Goal: Task Accomplishment & Management: Use online tool/utility

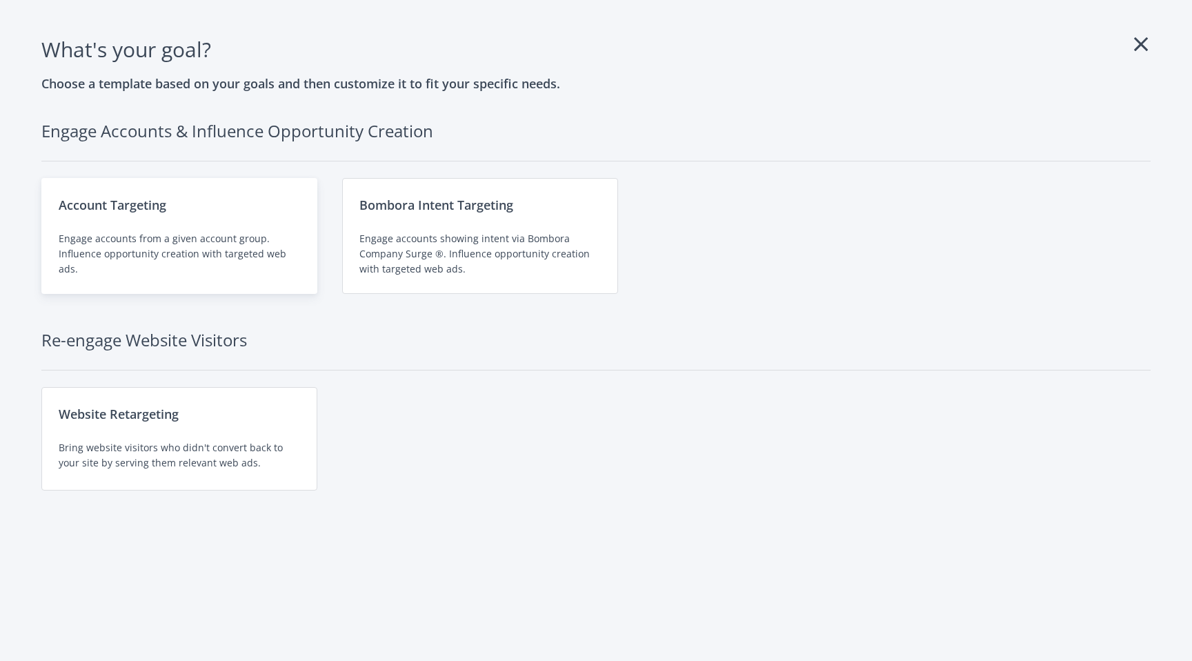
click at [235, 230] on div "Account Targeting Engage accounts from a given account group. Influence opportu…" at bounding box center [179, 236] width 276 height 116
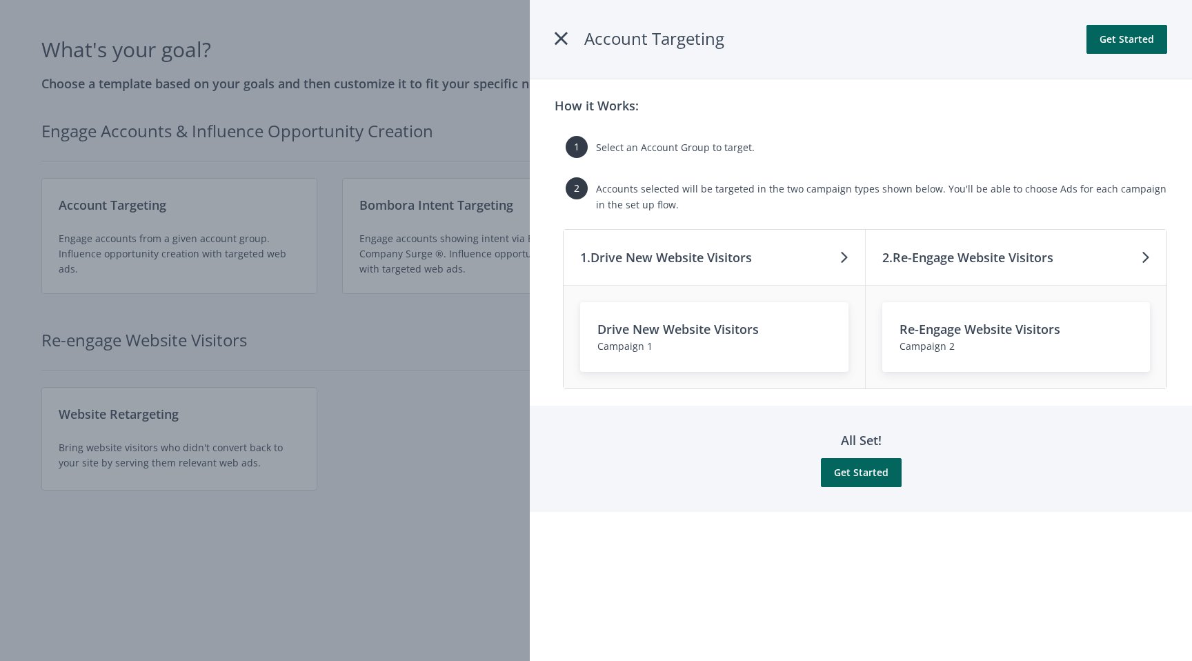
click at [558, 37] on icon at bounding box center [561, 38] width 13 height 25
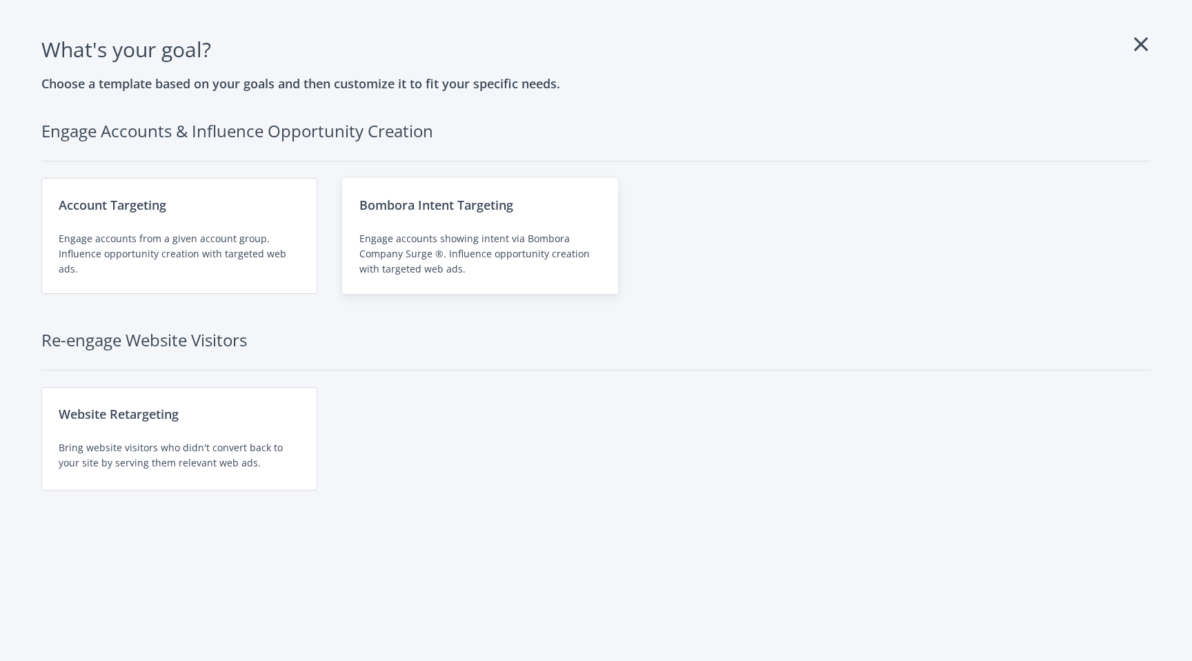
click at [406, 240] on div "Engage accounts showing intent via Bombora Company Surge ®. Influence opportuni…" at bounding box center [479, 254] width 241 height 46
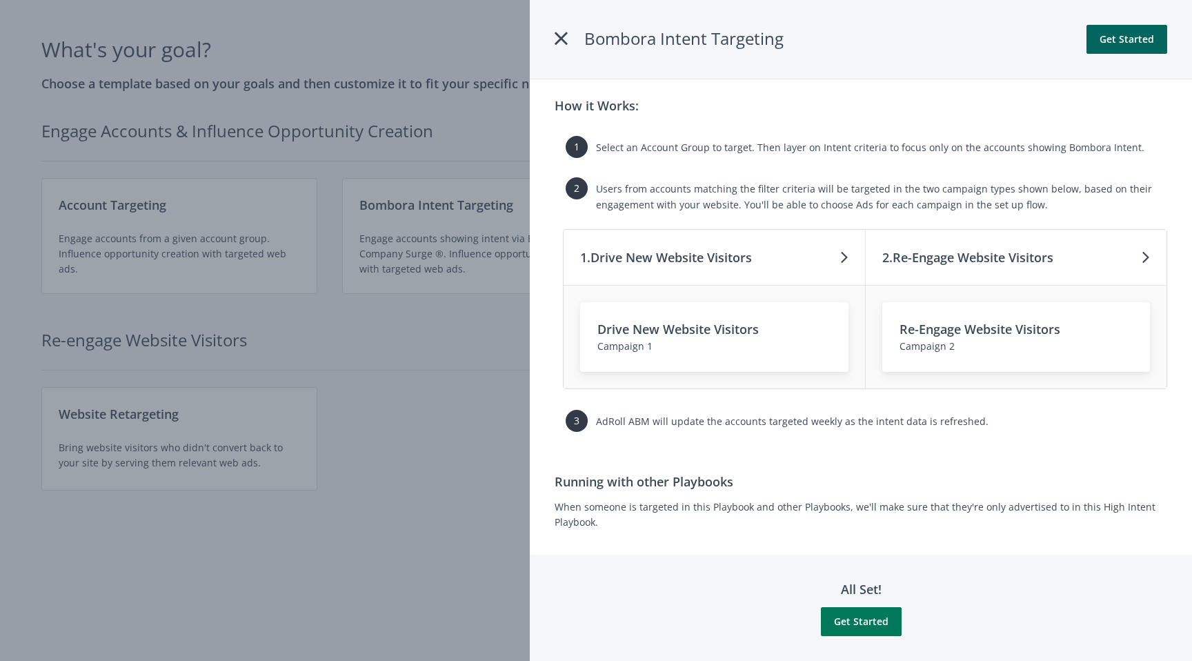
click at [860, 629] on button "Get Started" at bounding box center [861, 621] width 81 height 29
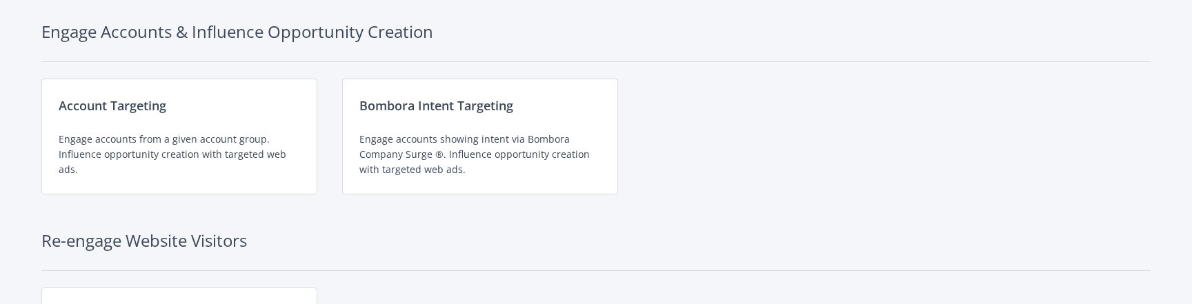
scroll to position [96, 0]
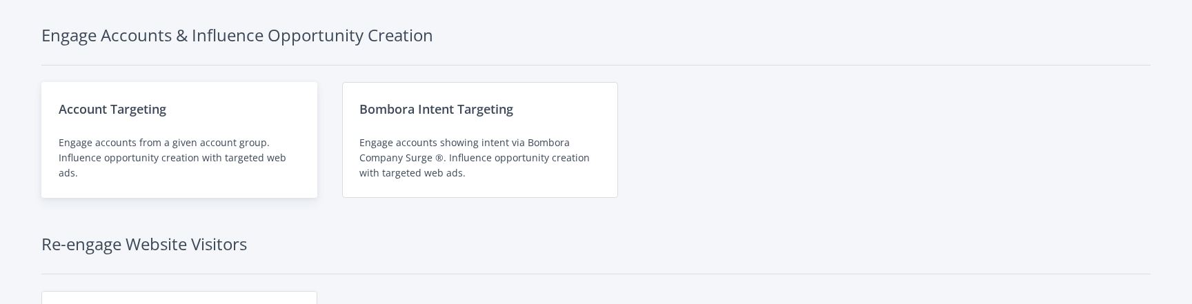
click at [199, 135] on div "Account Targeting Engage accounts from a given account group. Influence opportu…" at bounding box center [179, 140] width 276 height 116
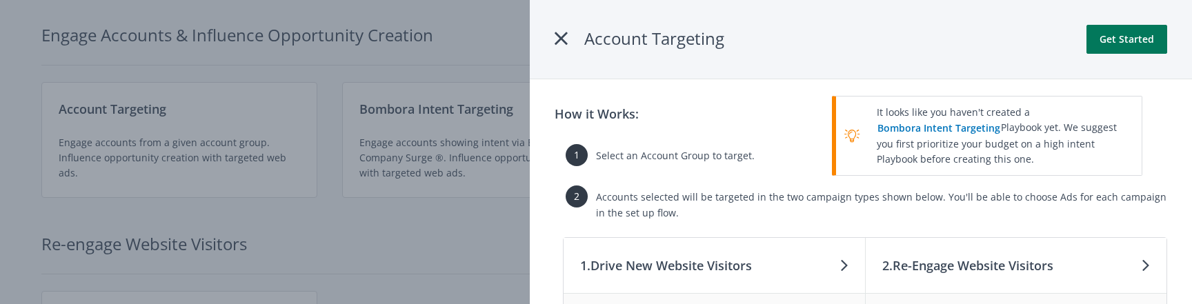
click at [1125, 42] on button "Get Started" at bounding box center [1127, 39] width 81 height 29
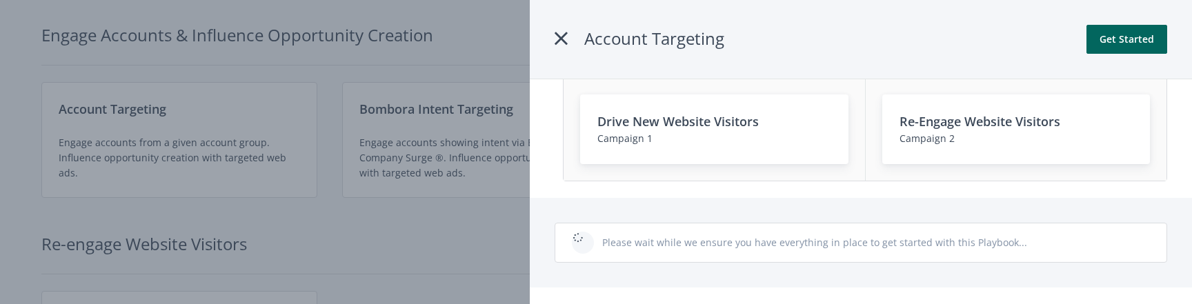
click at [562, 39] on icon at bounding box center [561, 38] width 13 height 25
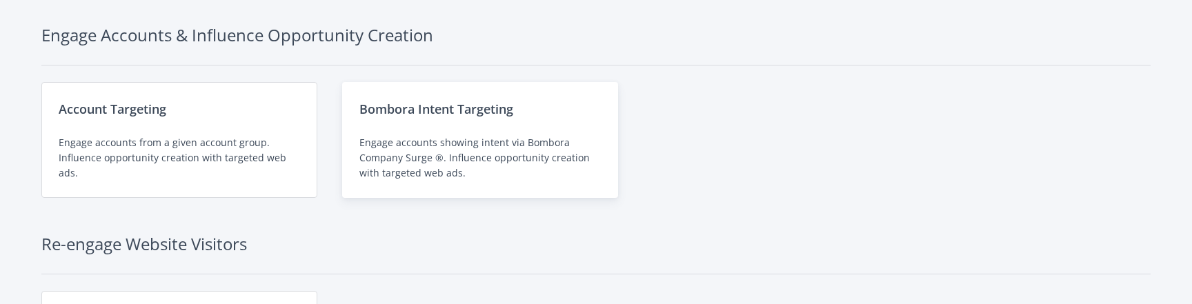
click at [452, 134] on div "Bombora Intent Targeting Engage accounts showing intent via Bombora Company Sur…" at bounding box center [480, 140] width 276 height 116
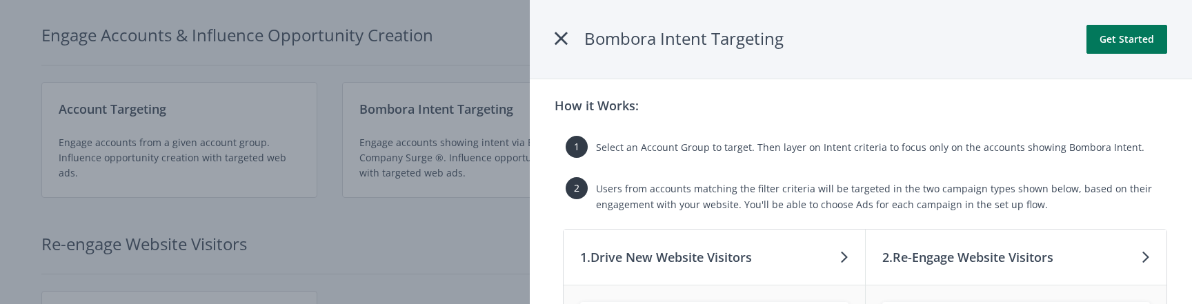
click at [1129, 45] on button "Get Started" at bounding box center [1127, 39] width 81 height 29
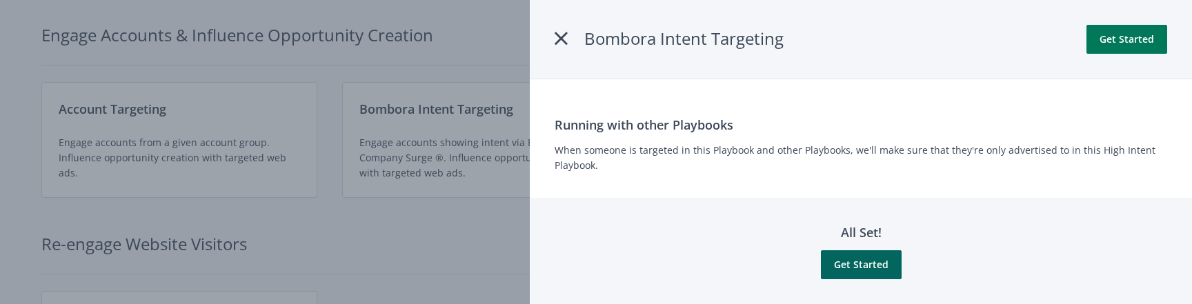
click at [1129, 43] on button "Get Started" at bounding box center [1127, 39] width 81 height 29
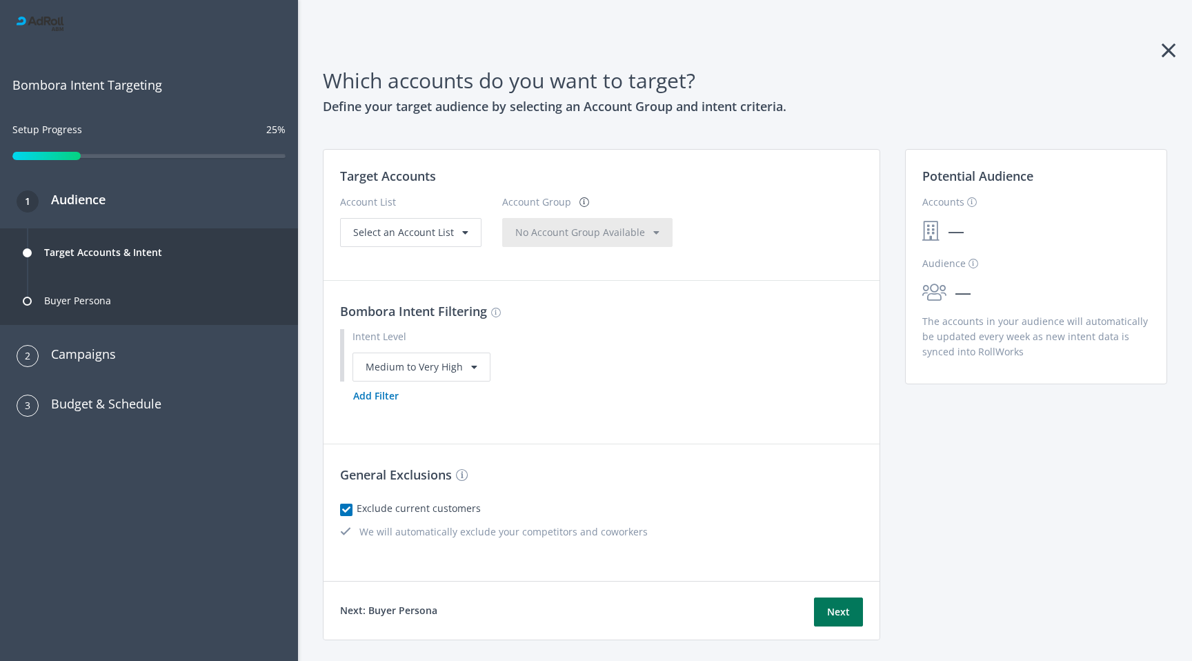
click at [832, 304] on button "Next" at bounding box center [838, 611] width 49 height 29
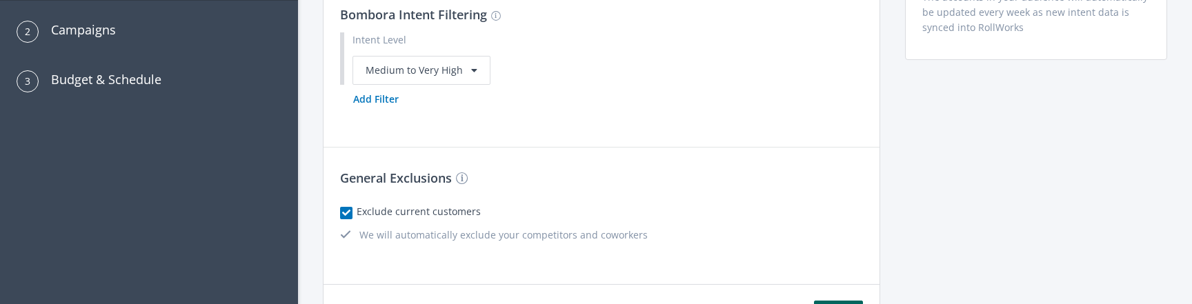
scroll to position [413, 0]
